Goal: Information Seeking & Learning: Understand process/instructions

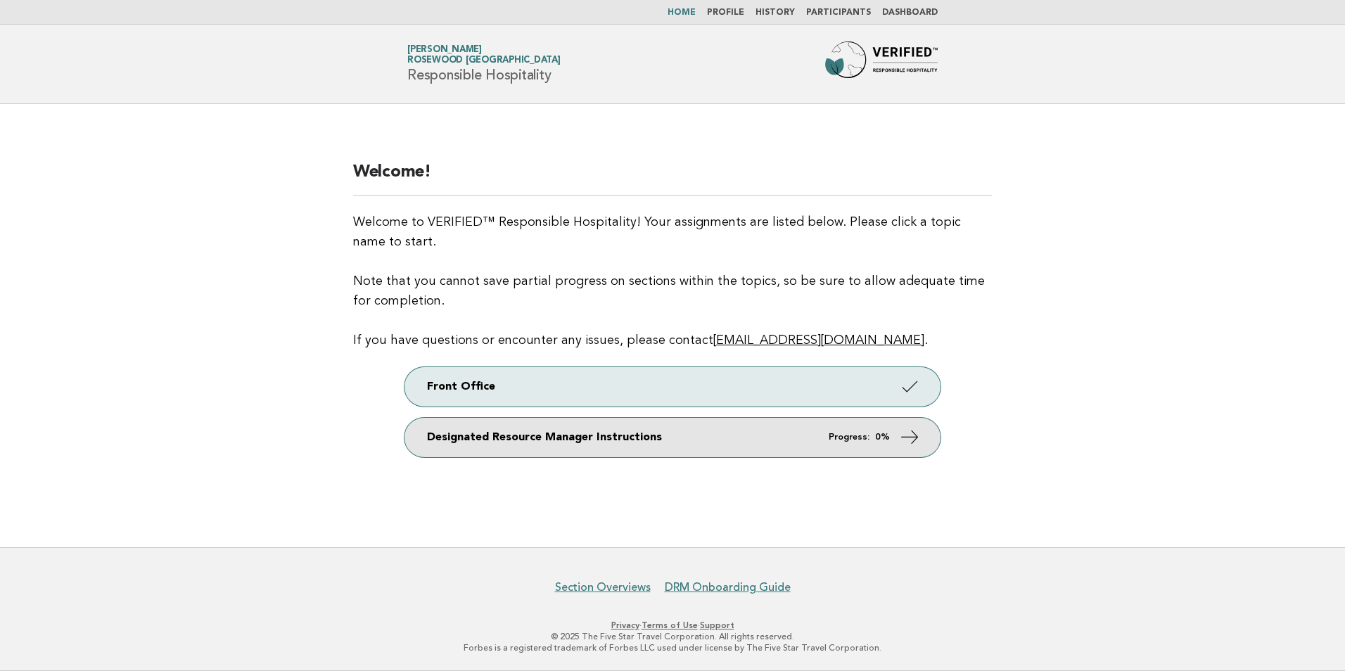
click at [595, 451] on link "Designated Resource Manager Instructions Progress: 0%" at bounding box center [673, 437] width 536 height 39
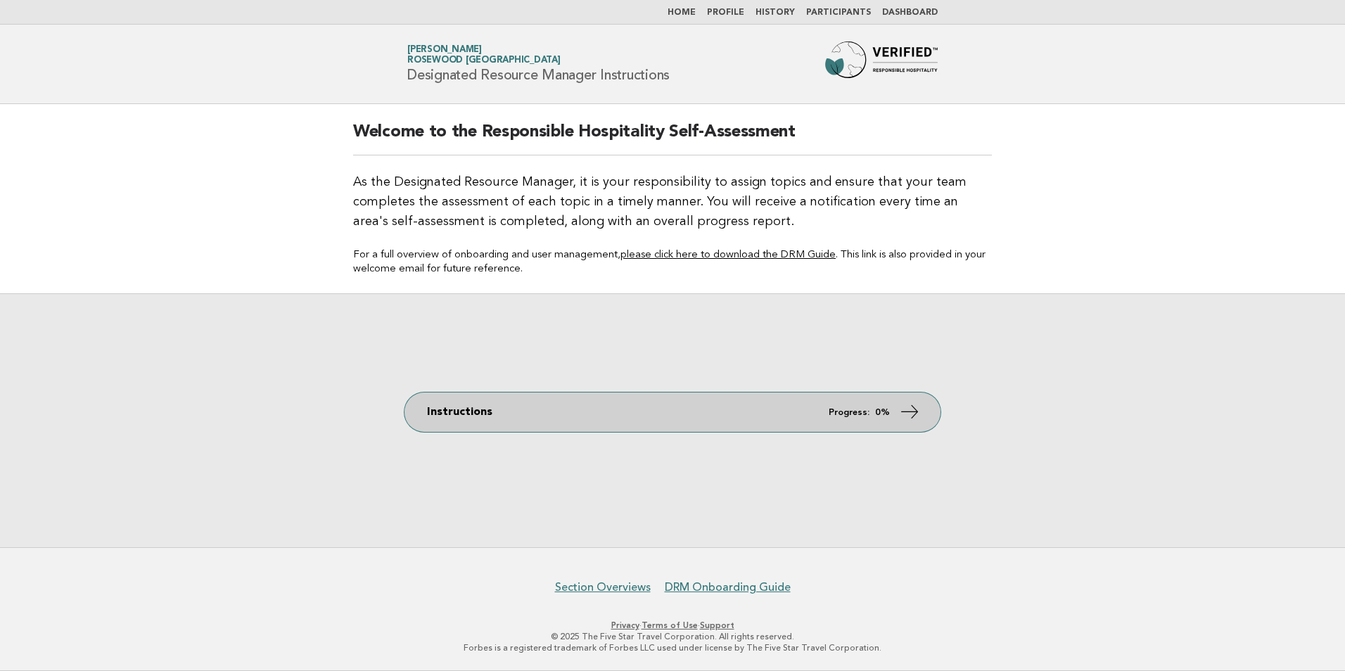
click at [461, 415] on link "Instructions Progress: 0%" at bounding box center [673, 412] width 536 height 39
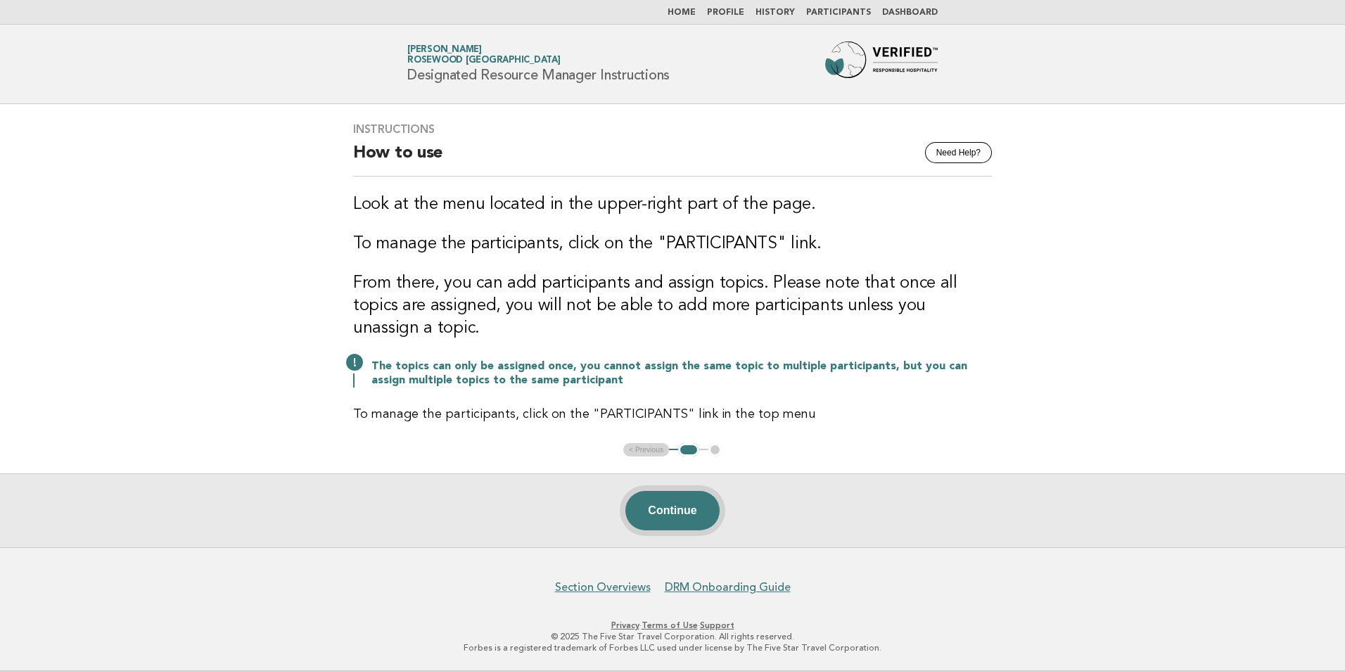
click at [678, 503] on button "Continue" at bounding box center [672, 510] width 94 height 39
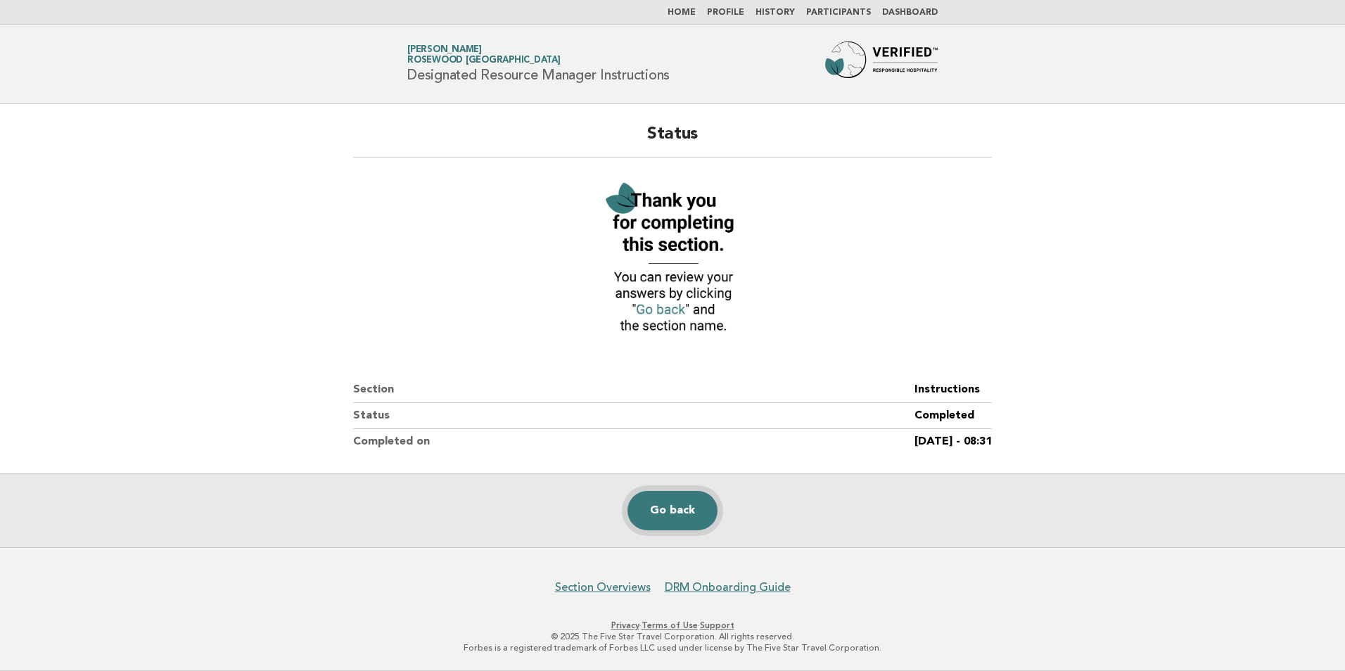
click at [673, 511] on link "Go back" at bounding box center [673, 510] width 90 height 39
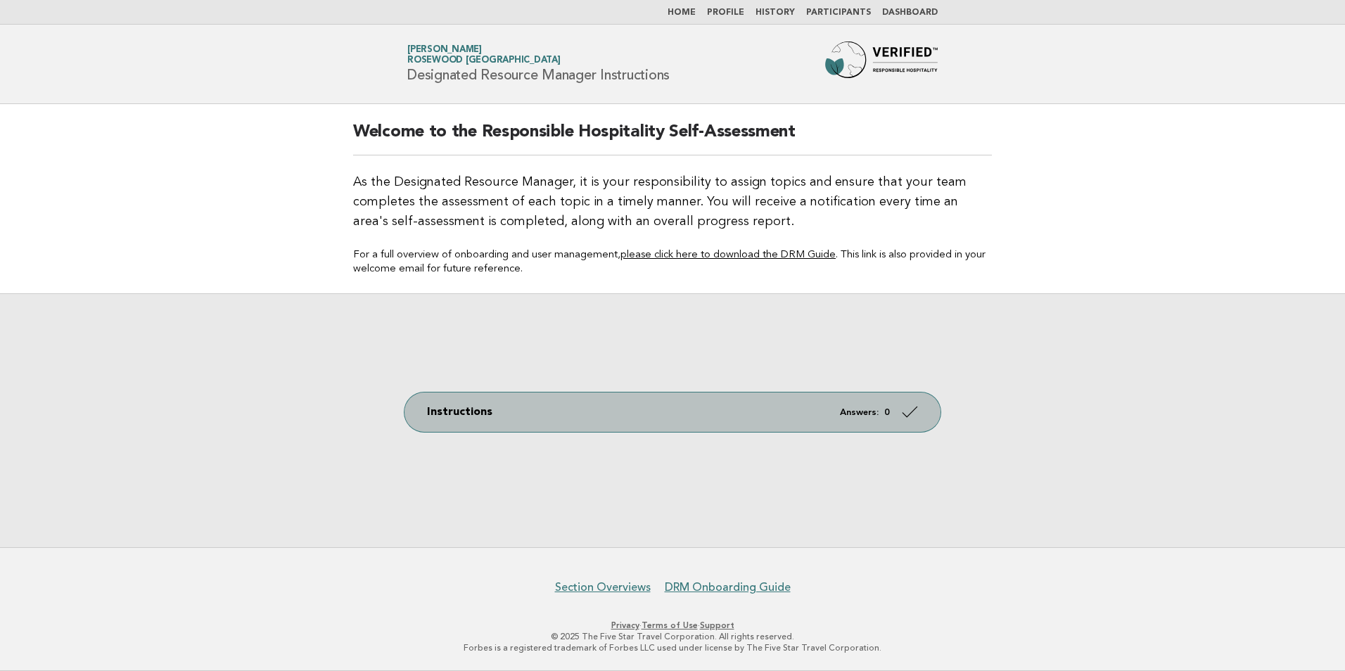
click at [857, 414] on em "Answers:" at bounding box center [859, 412] width 39 height 9
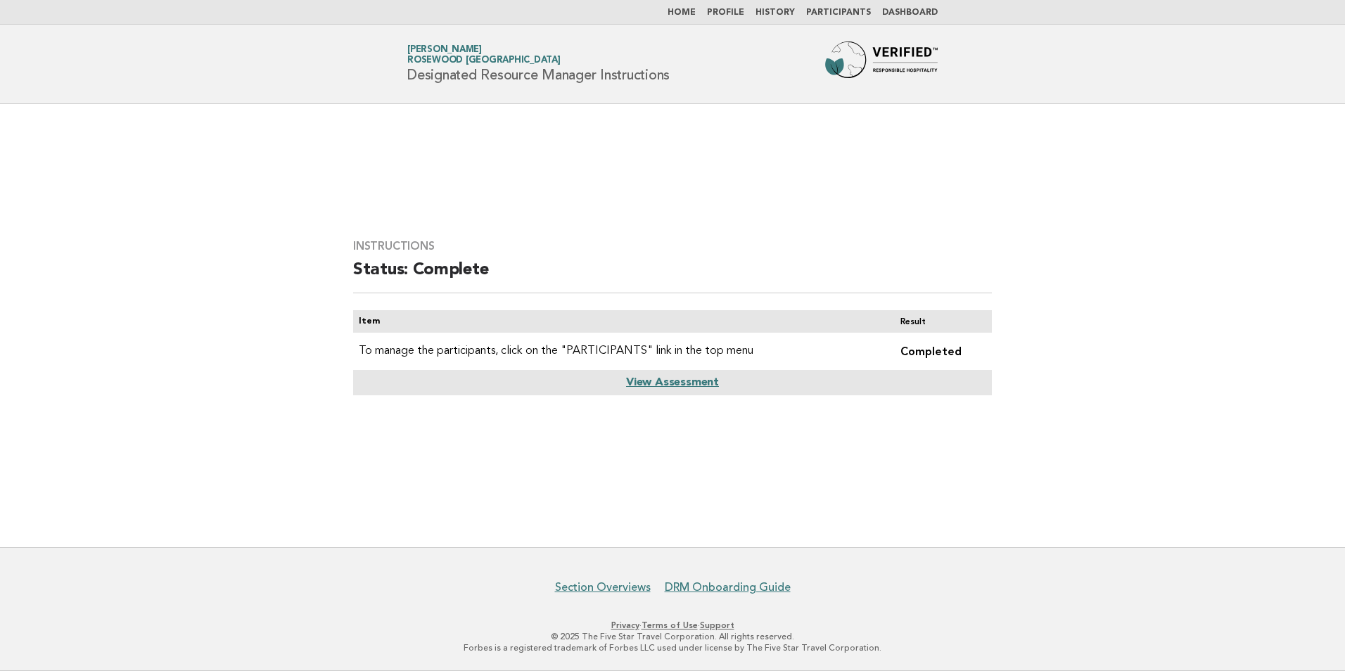
click at [825, 16] on link "Participants" at bounding box center [838, 12] width 65 height 8
click at [660, 379] on link "View Assessment" at bounding box center [672, 382] width 93 height 11
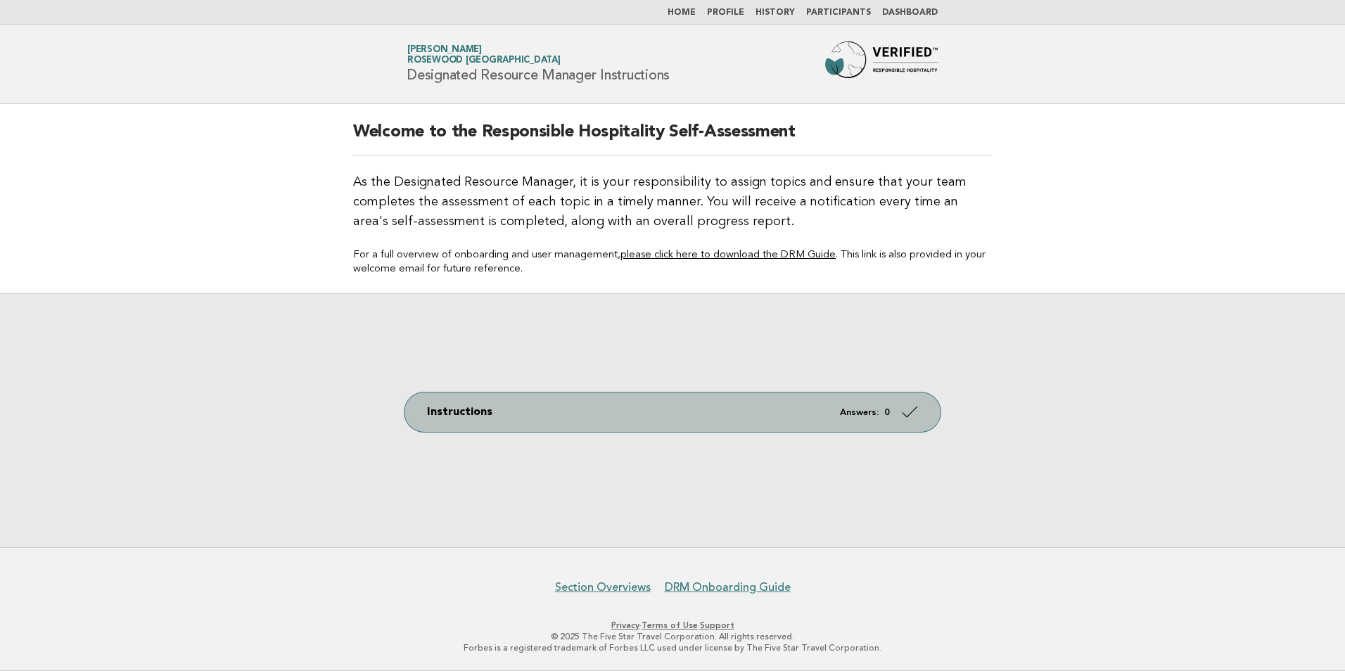
click at [804, 407] on link "Instructions Answers: 0" at bounding box center [673, 412] width 536 height 39
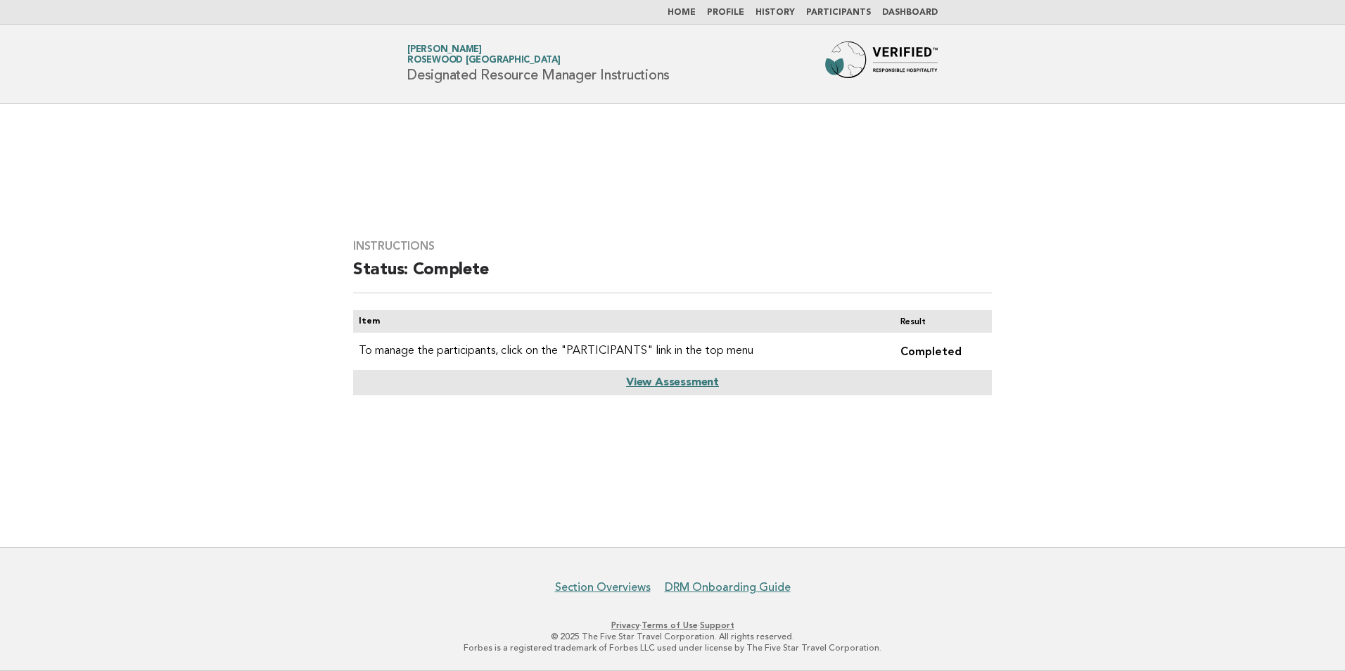
click at [840, 8] on link "Participants" at bounding box center [838, 12] width 65 height 8
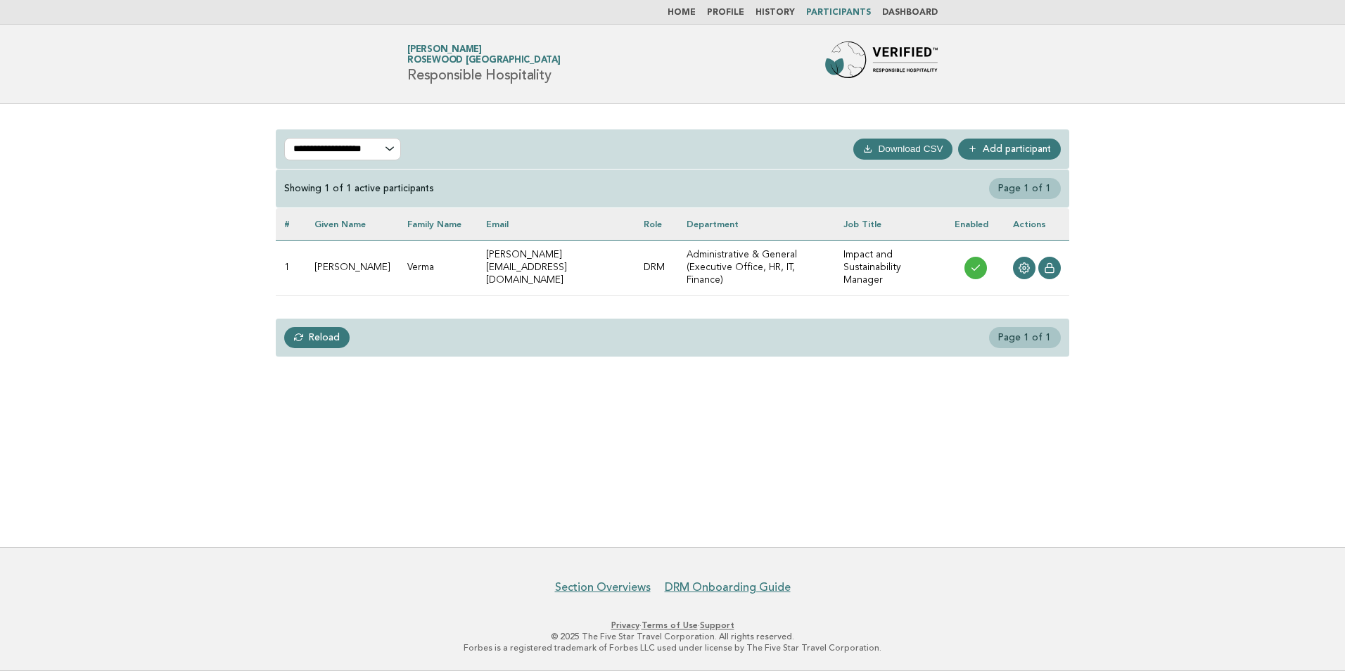
click at [696, 18] on li "Home" at bounding box center [682, 12] width 28 height 11
click at [696, 13] on link "Home" at bounding box center [682, 12] width 28 height 8
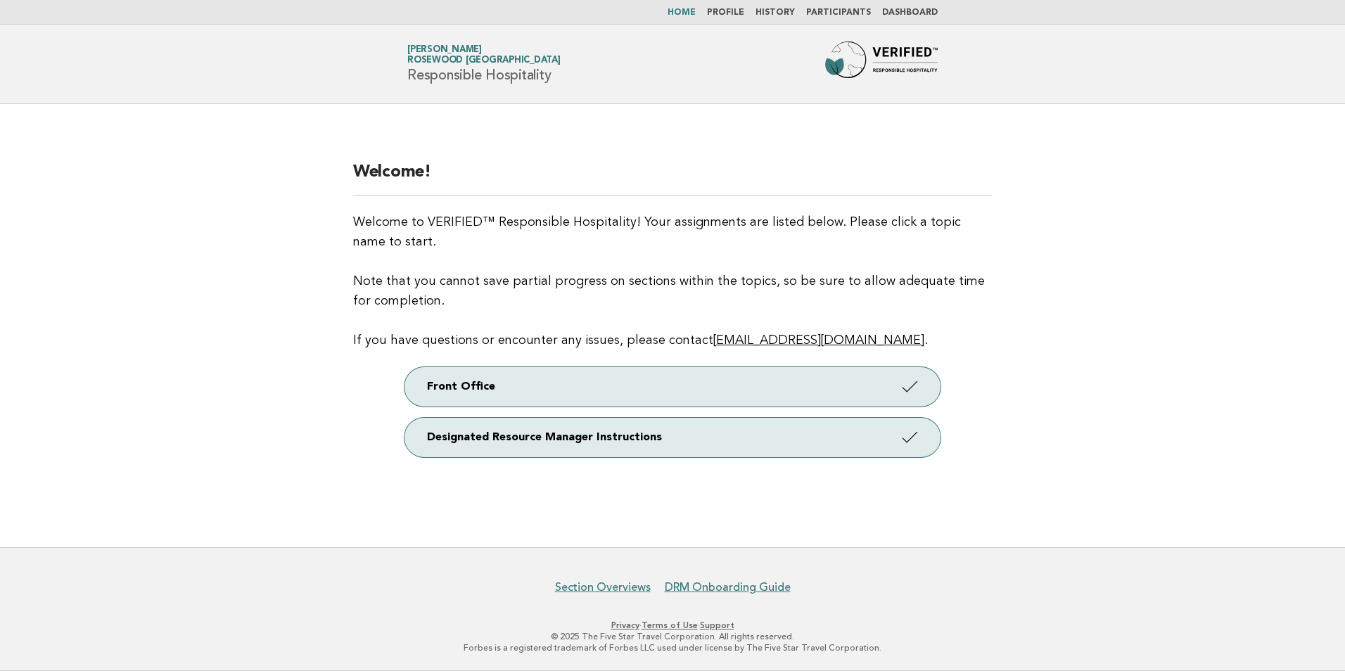
click at [848, 11] on link "Participants" at bounding box center [838, 12] width 65 height 8
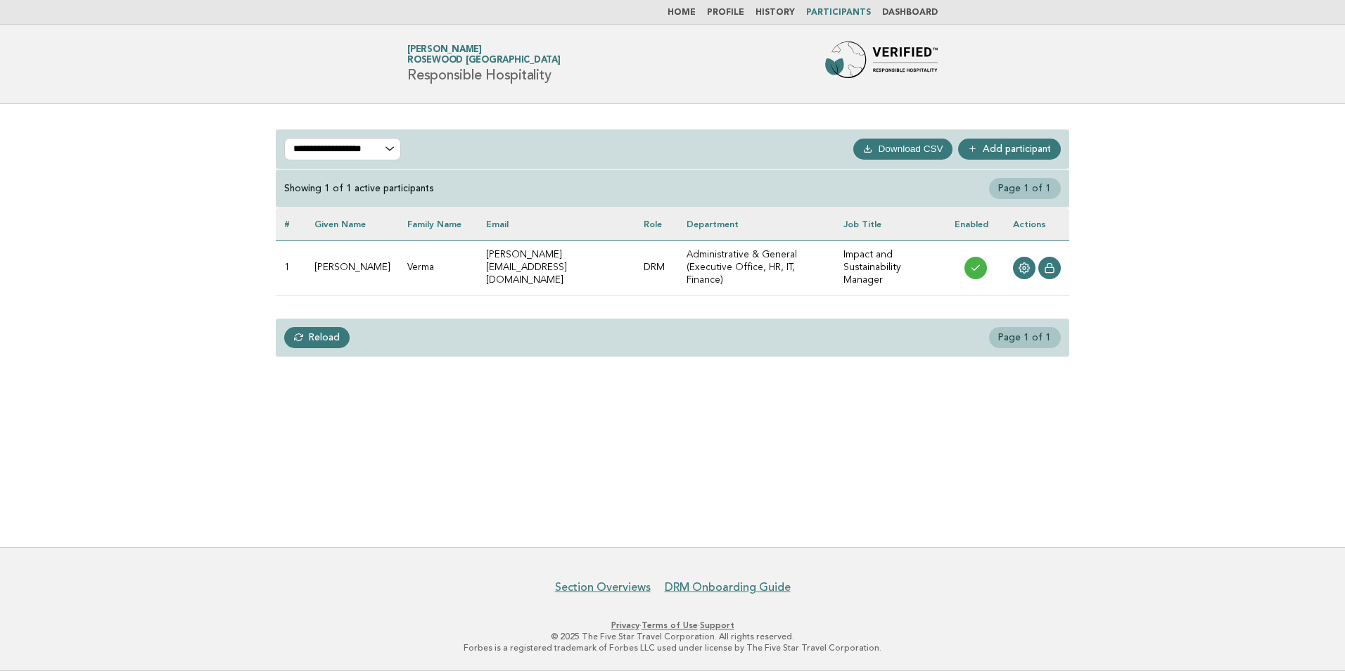
click at [976, 148] on icon at bounding box center [973, 149] width 10 height 10
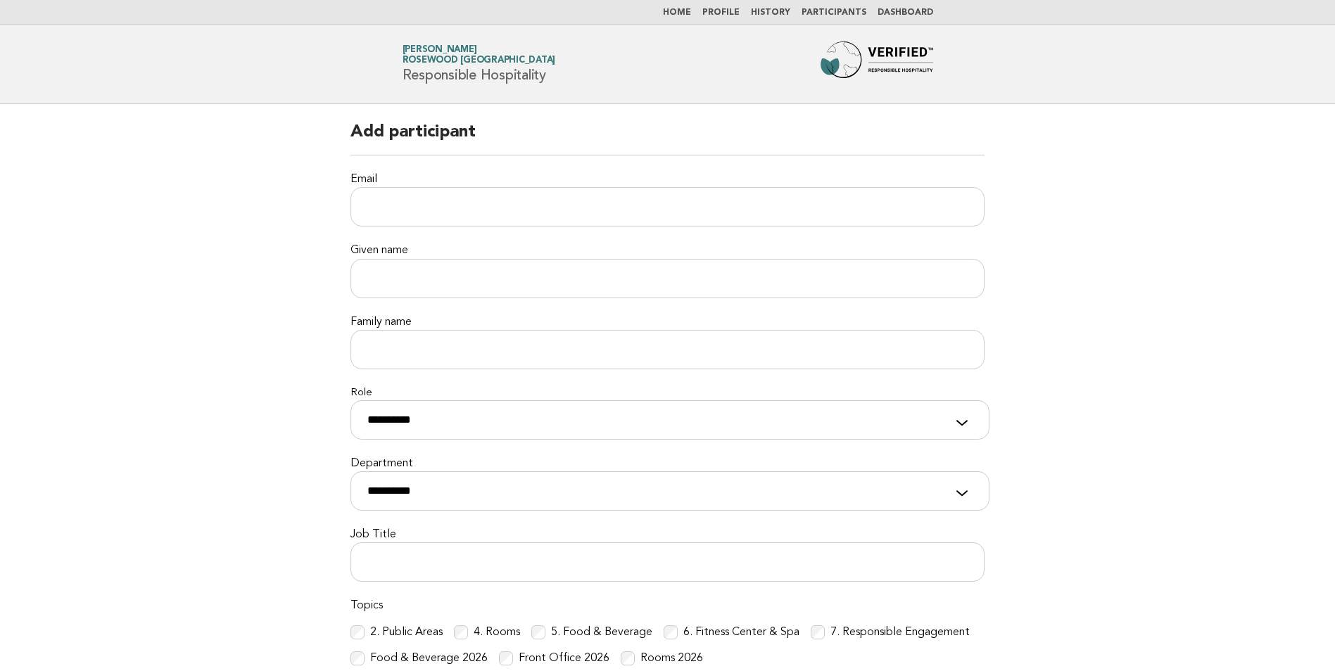
click at [689, 7] on li "Home" at bounding box center [677, 12] width 28 height 11
click at [691, 13] on link "Home" at bounding box center [677, 12] width 28 height 8
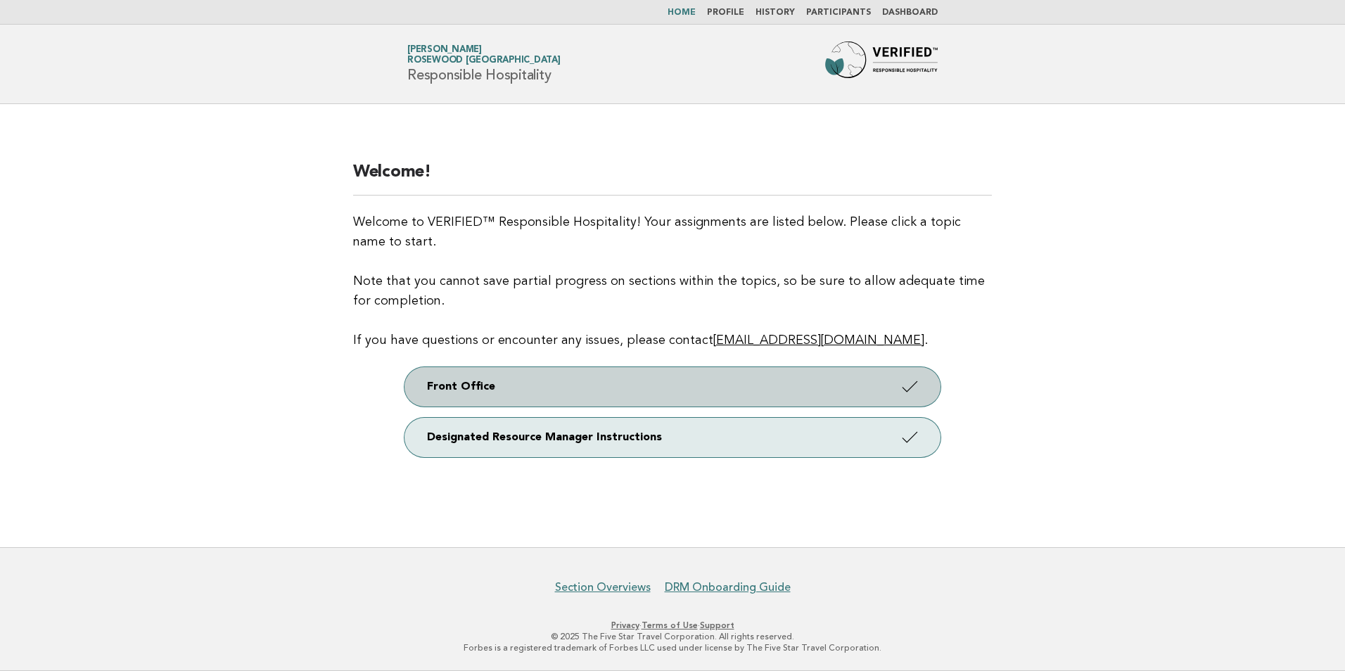
click at [545, 395] on link "Front Office" at bounding box center [673, 386] width 536 height 39
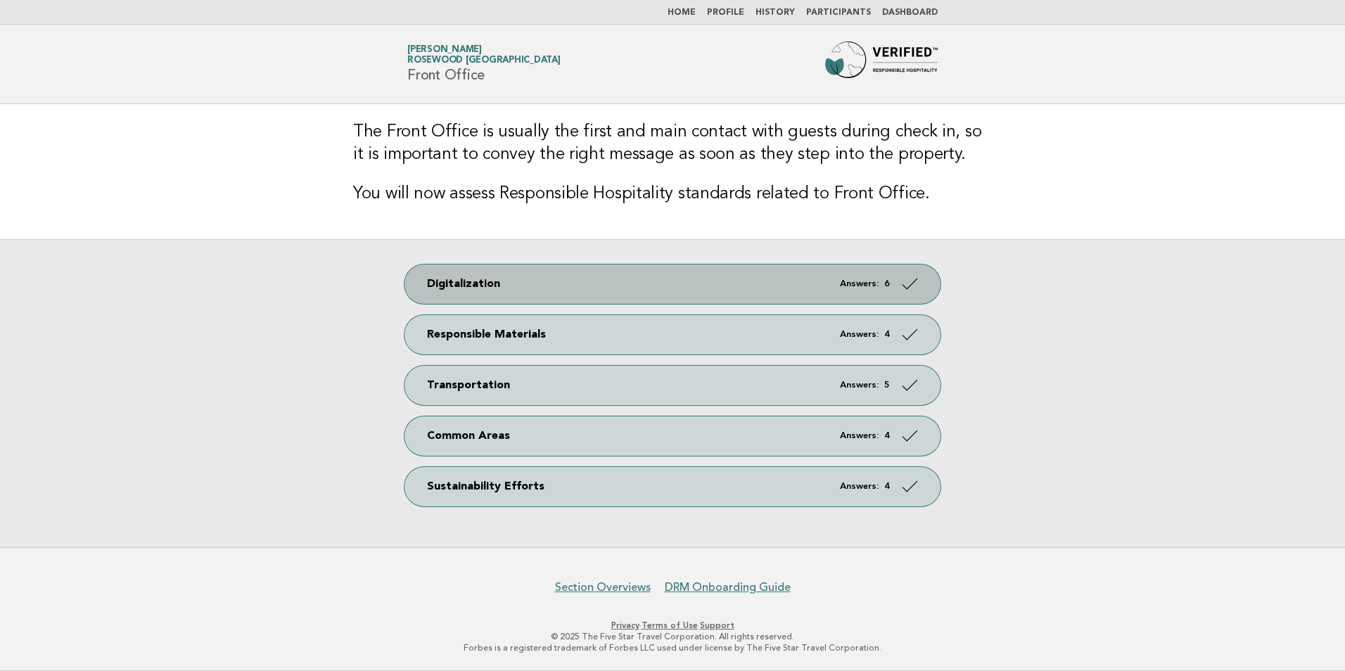
click at [908, 286] on icon at bounding box center [910, 283] width 20 height 20
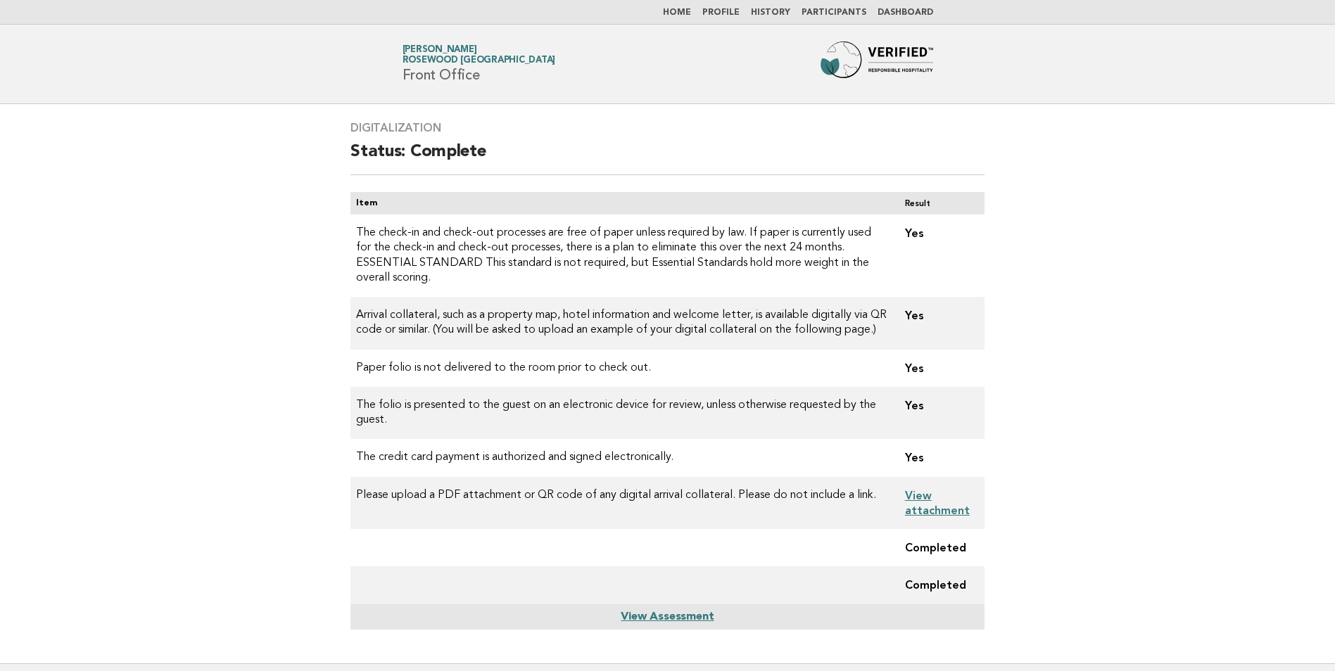
click at [647, 611] on link "View Assessment" at bounding box center [667, 616] width 93 height 11
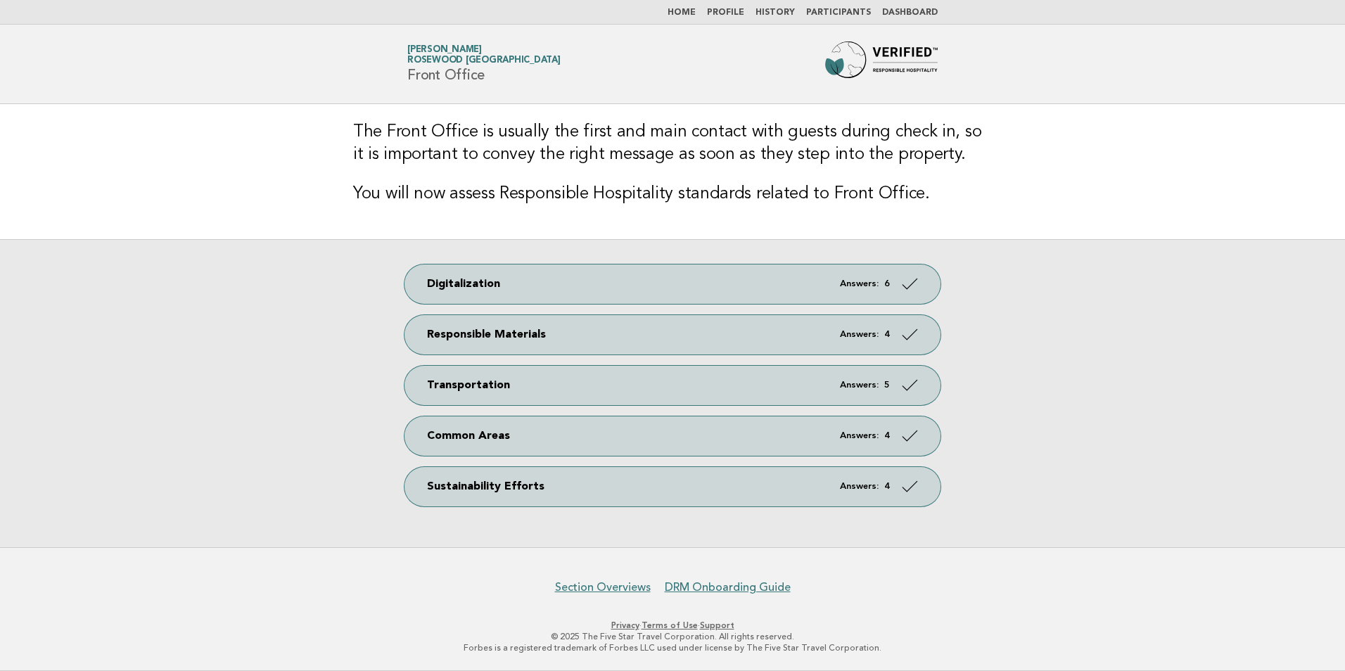
click at [694, 11] on link "Home" at bounding box center [682, 12] width 28 height 8
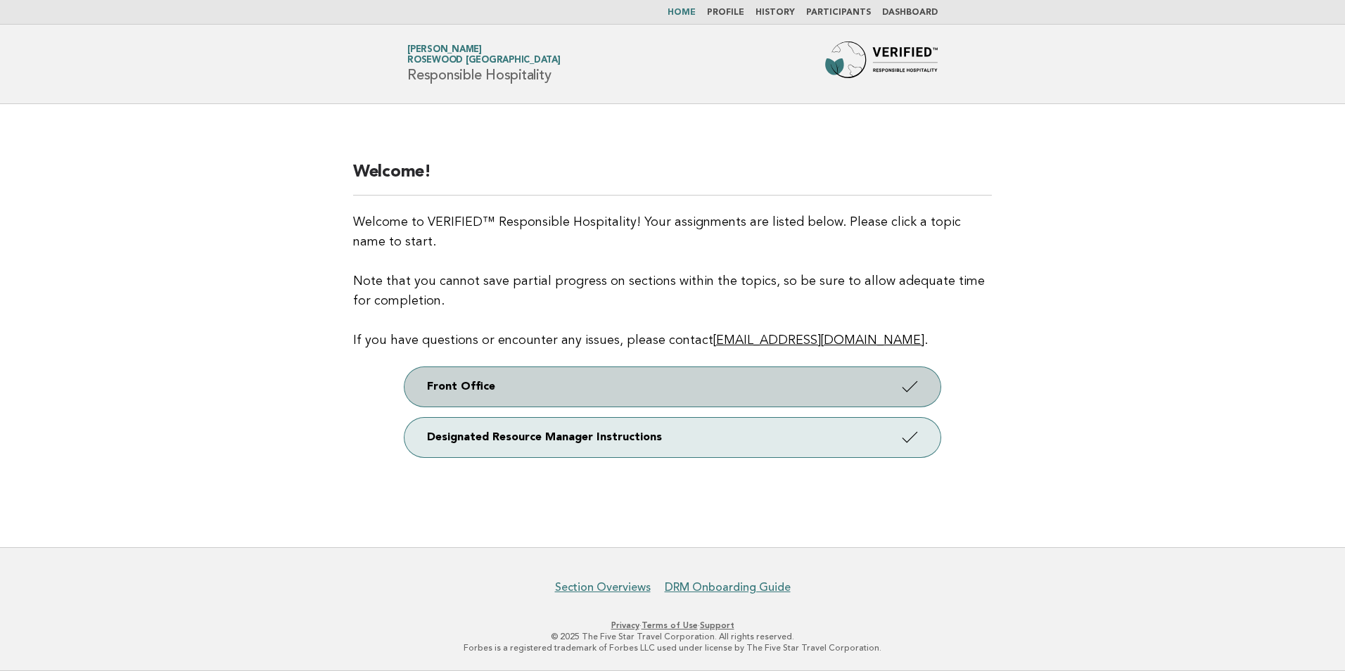
click at [625, 393] on link "Front Office" at bounding box center [673, 386] width 536 height 39
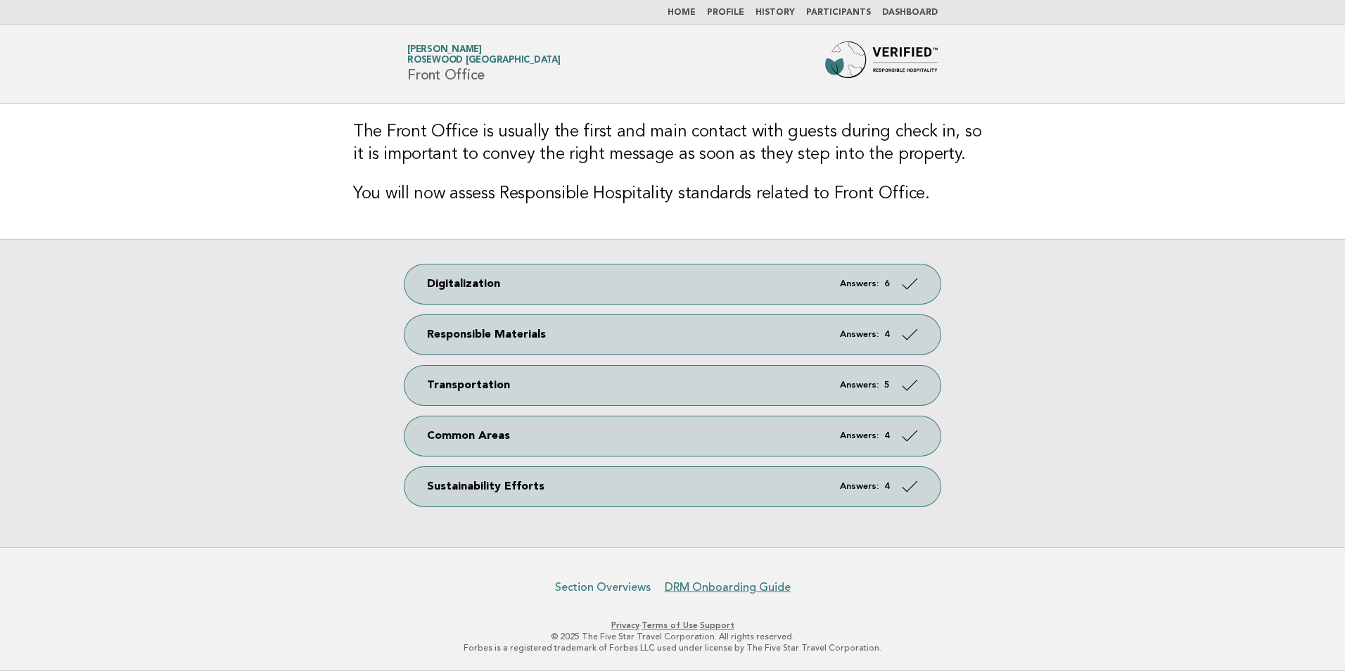
click at [601, 585] on link "Section Overviews" at bounding box center [603, 587] width 96 height 14
